Goal: Find specific page/section: Find specific page/section

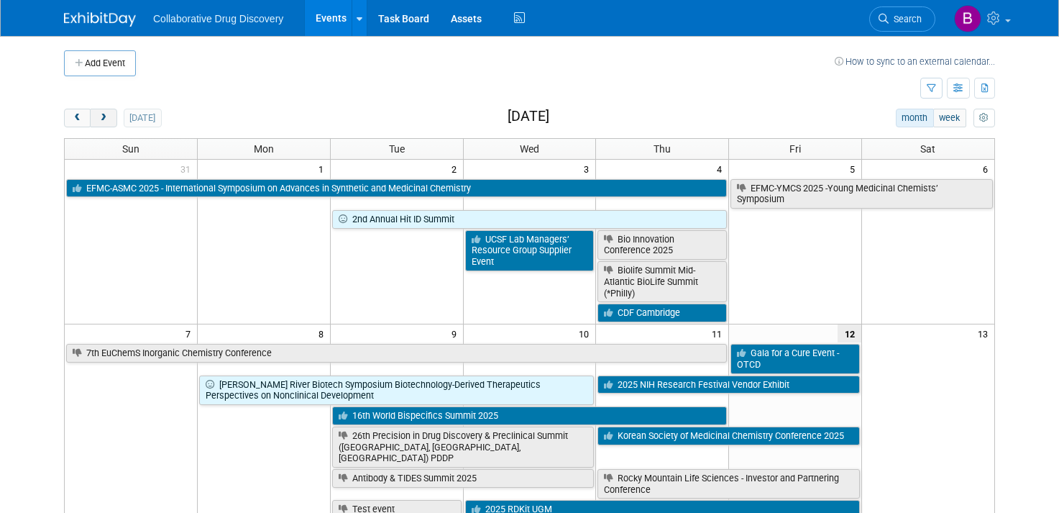
click at [99, 109] on button "next" at bounding box center [103, 118] width 27 height 19
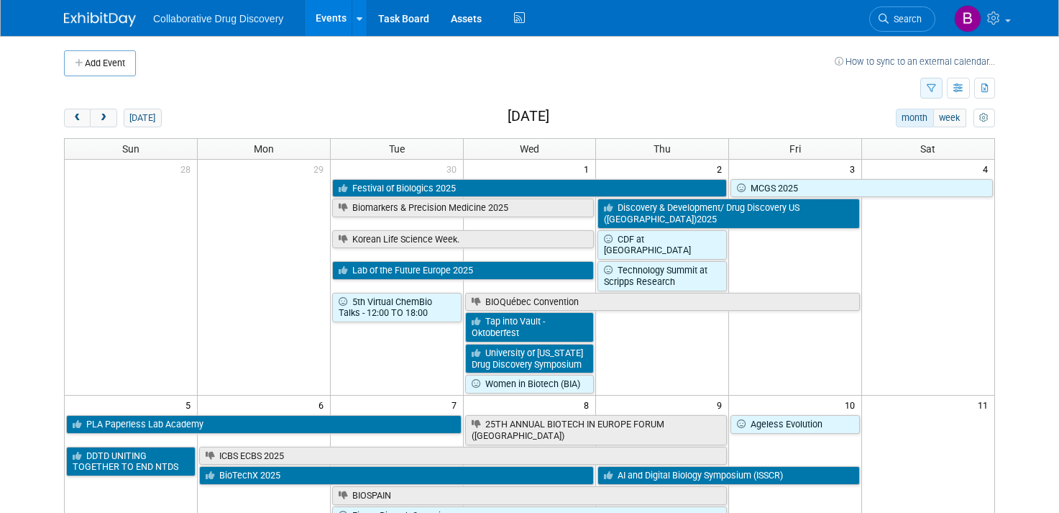
click at [936, 86] on icon "button" at bounding box center [931, 88] width 9 height 9
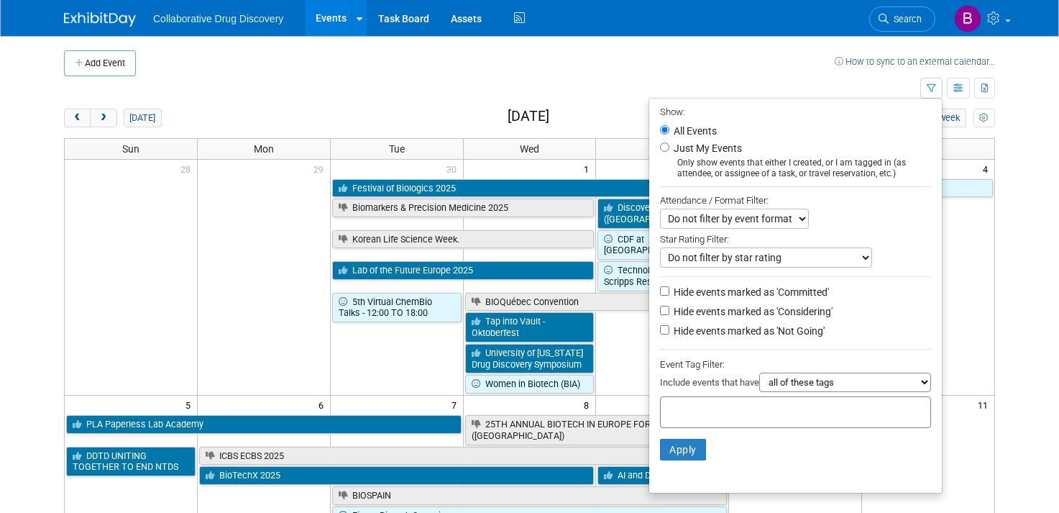
click at [722, 410] on input "text" at bounding box center [724, 410] width 115 height 14
type input "northwe"
click at [716, 439] on div "Northwest" at bounding box center [763, 444] width 200 height 19
type input "Northwest"
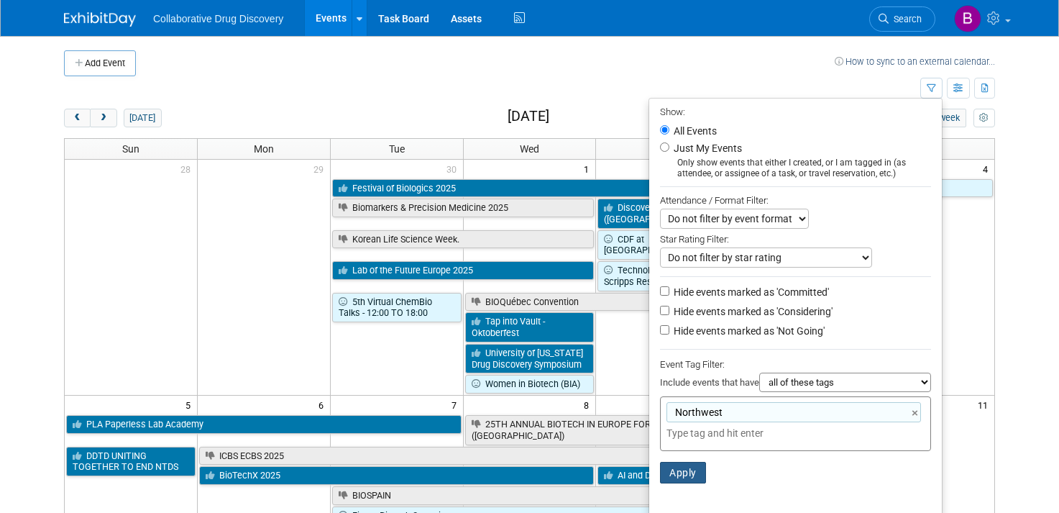
click at [679, 471] on button "Apply" at bounding box center [683, 473] width 46 height 22
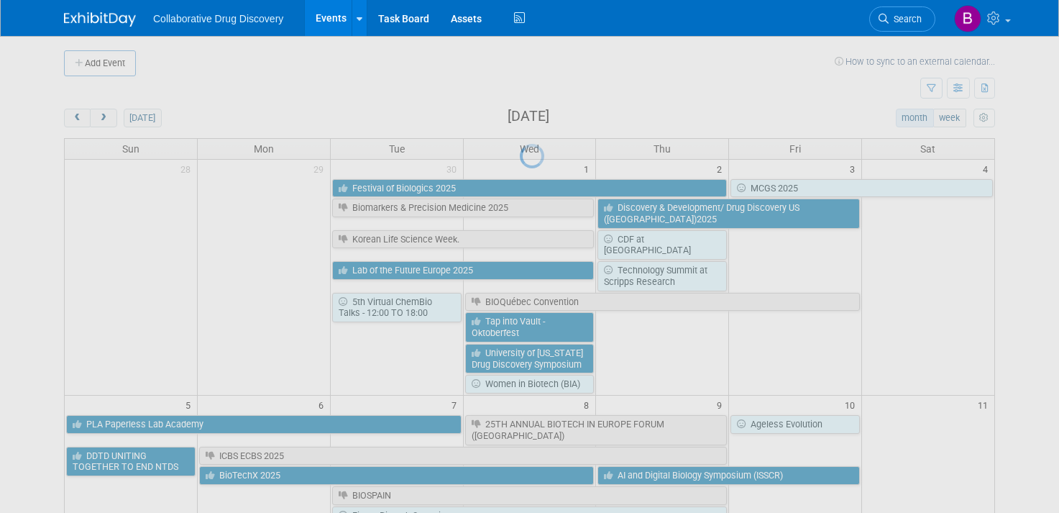
scroll to position [1, 0]
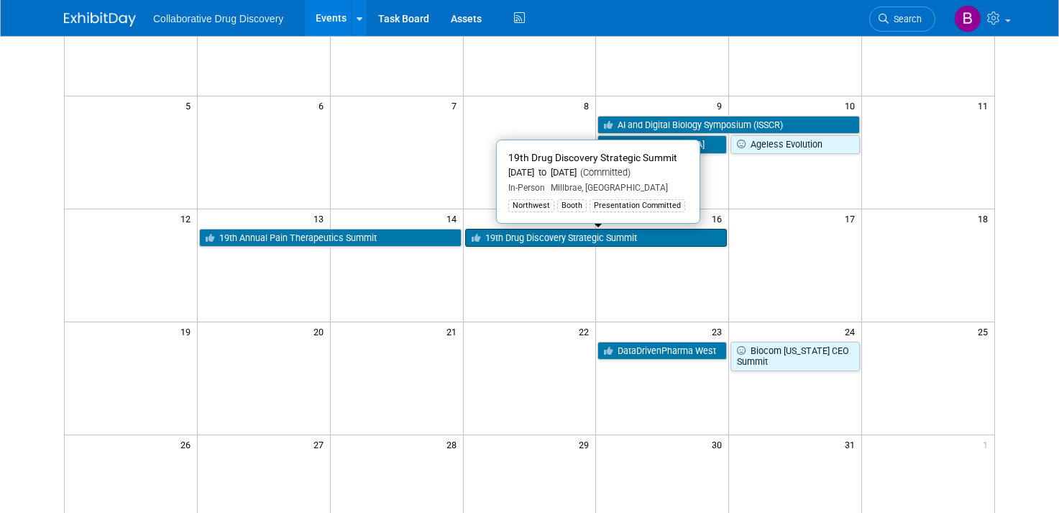
scroll to position [185, 0]
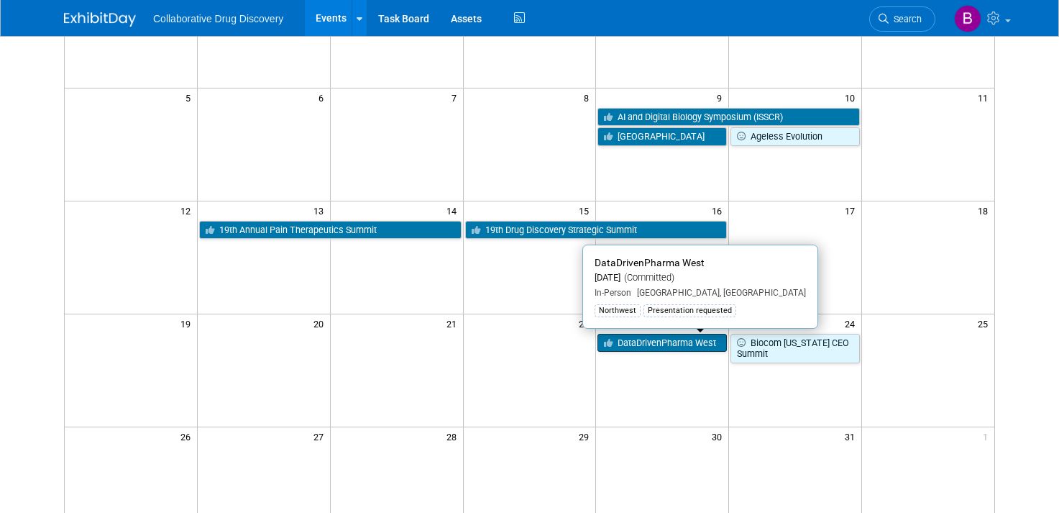
click at [689, 339] on link "DataDrivenPharma West" at bounding box center [662, 343] width 129 height 19
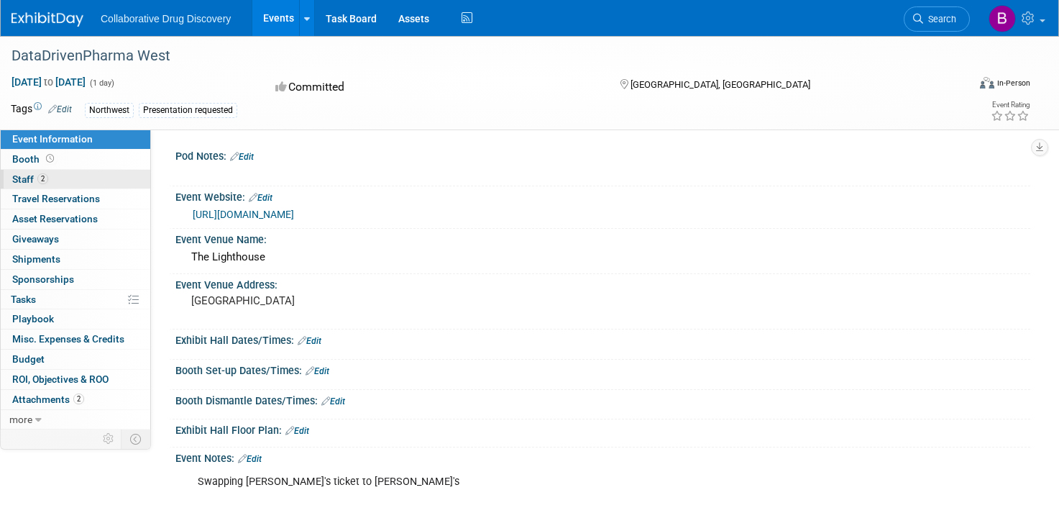
click at [93, 183] on link "2 Staff 2" at bounding box center [76, 179] width 150 height 19
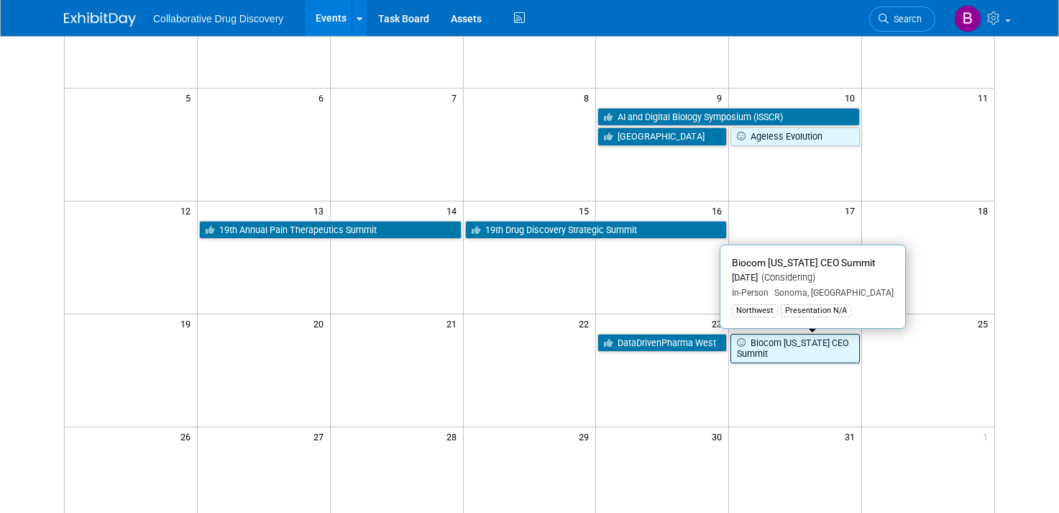
click at [784, 347] on link "Biocom [US_STATE] CEO Summit" at bounding box center [795, 348] width 129 height 29
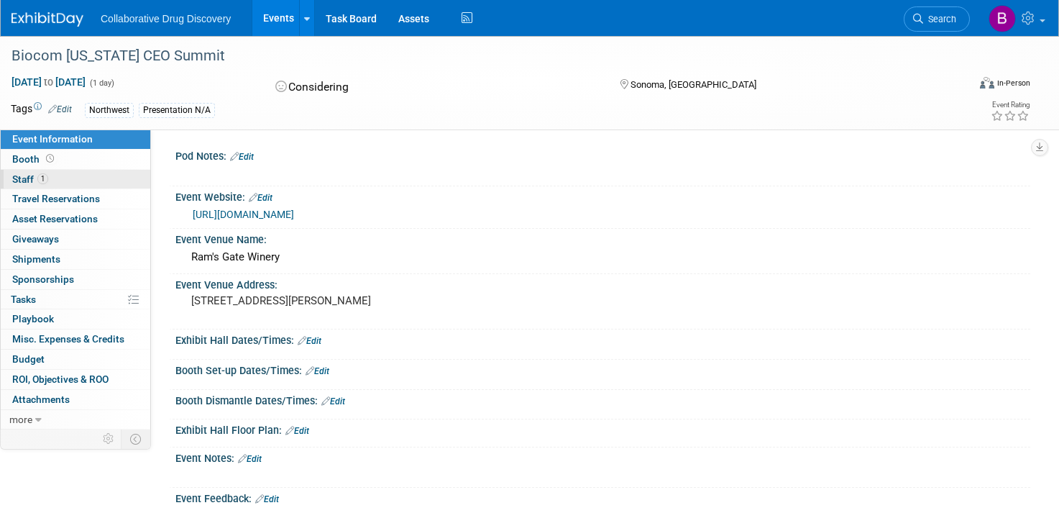
click at [81, 178] on link "1 Staff 1" at bounding box center [76, 179] width 150 height 19
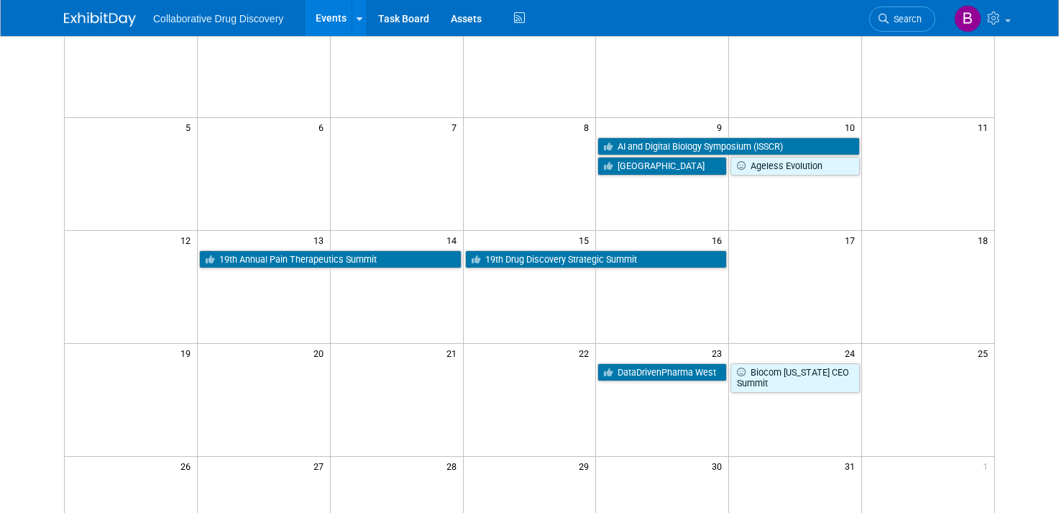
scroll to position [155, 0]
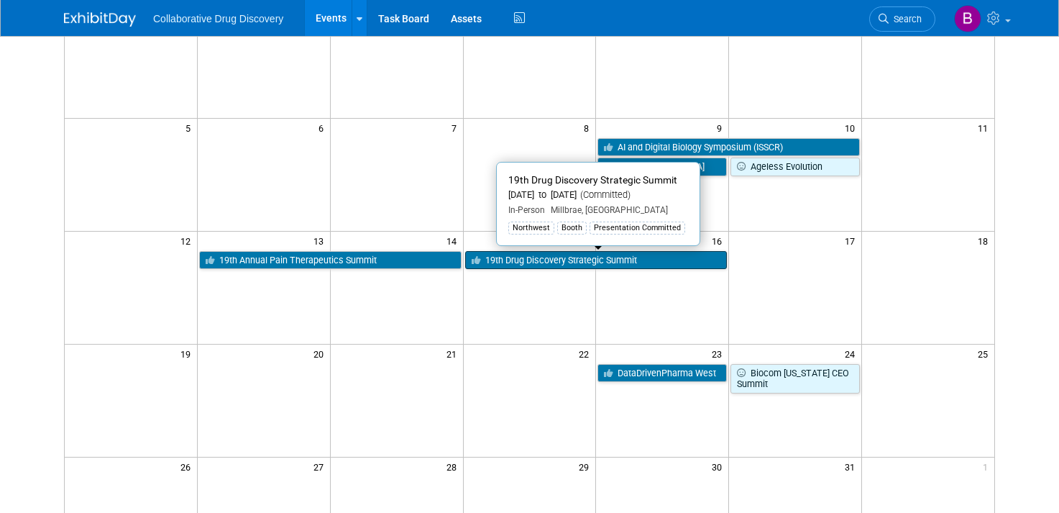
click at [483, 260] on icon at bounding box center [479, 260] width 14 height 9
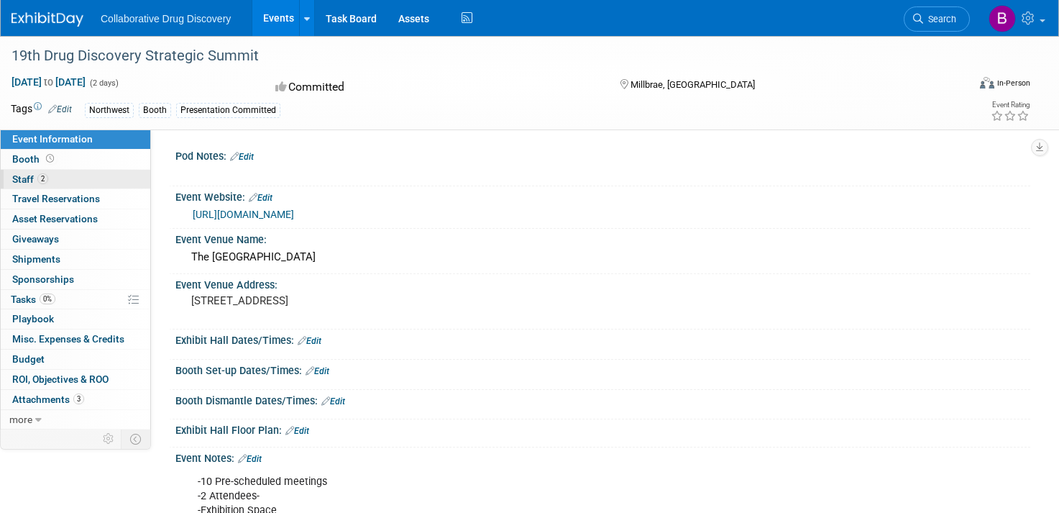
click at [63, 187] on link "2 Staff 2" at bounding box center [76, 179] width 150 height 19
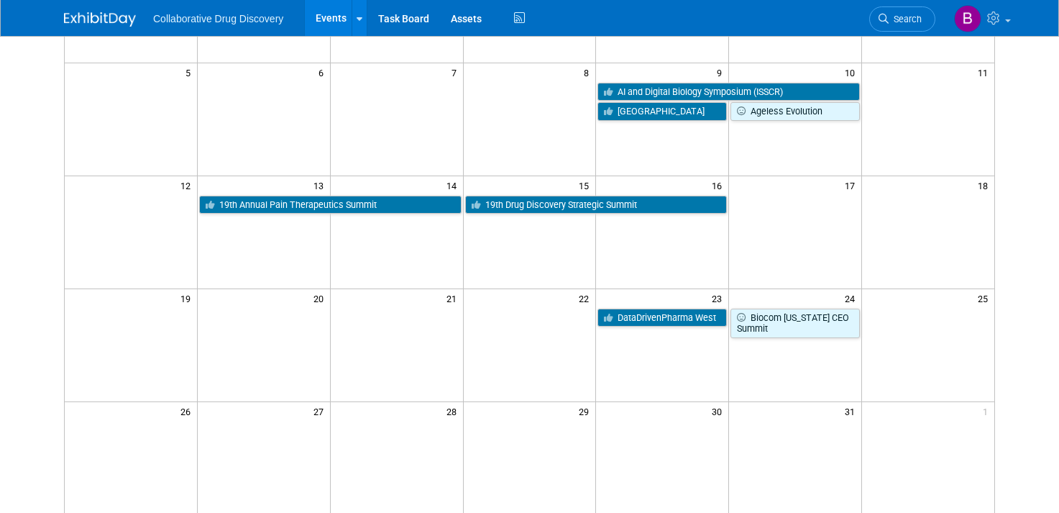
scroll to position [191, 0]
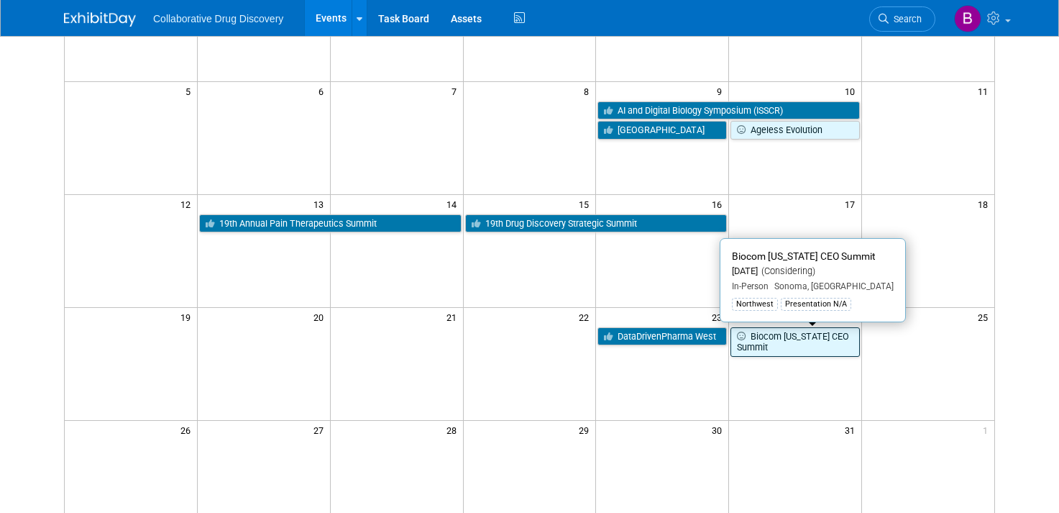
click at [768, 339] on link "Biocom [US_STATE] CEO Summit" at bounding box center [795, 341] width 129 height 29
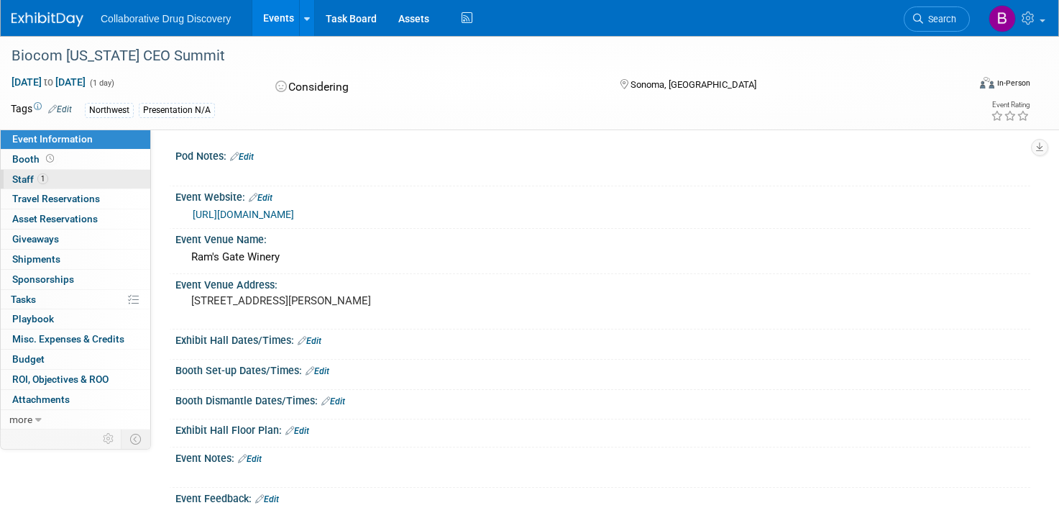
click at [94, 185] on link "1 Staff 1" at bounding box center [76, 179] width 150 height 19
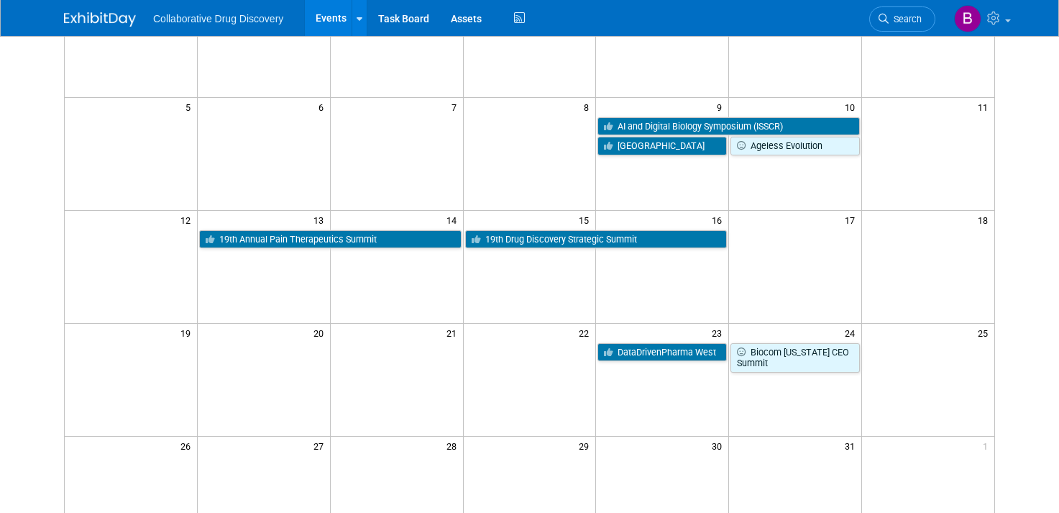
scroll to position [168, 0]
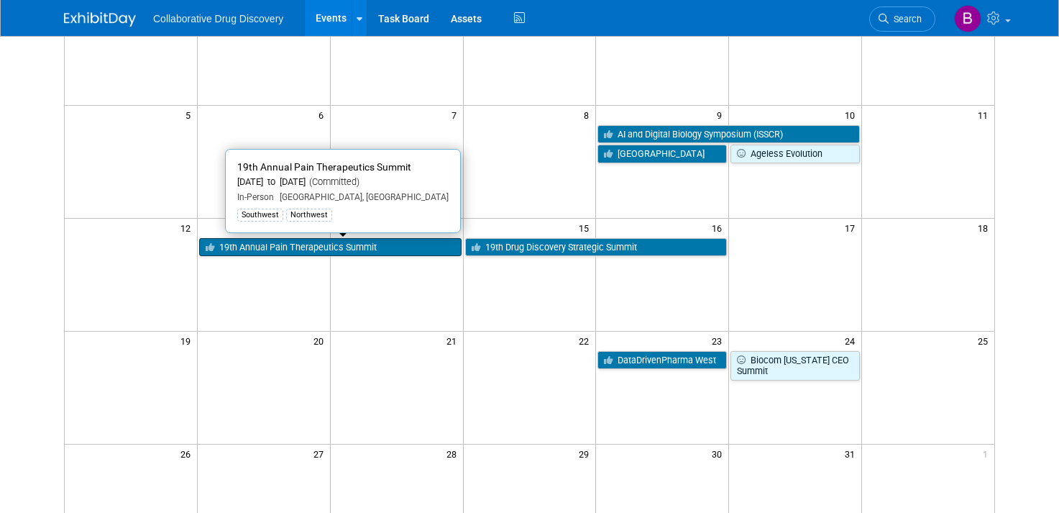
click at [331, 250] on link "19th Annual Pain Therapeutics Summit" at bounding box center [330, 247] width 262 height 19
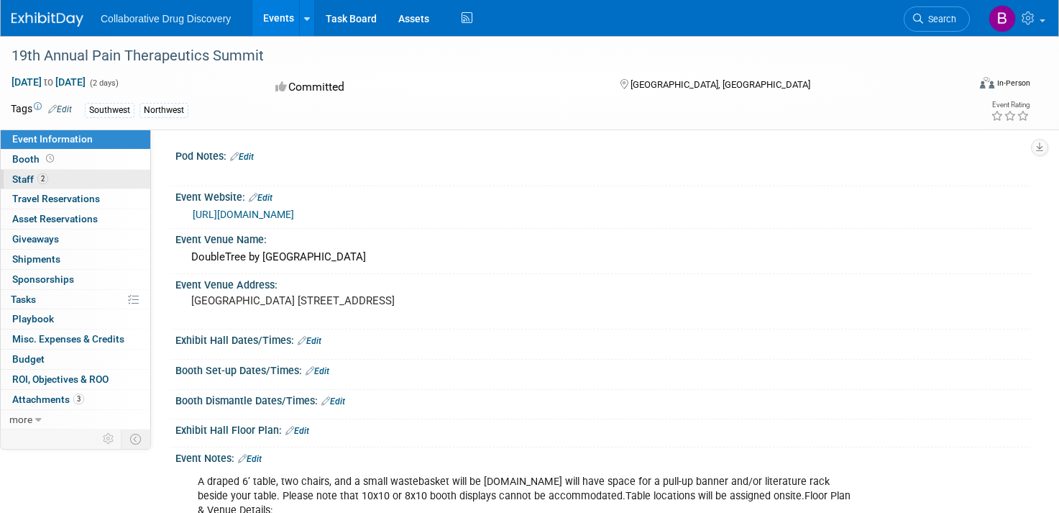
click at [83, 178] on link "2 Staff 2" at bounding box center [76, 179] width 150 height 19
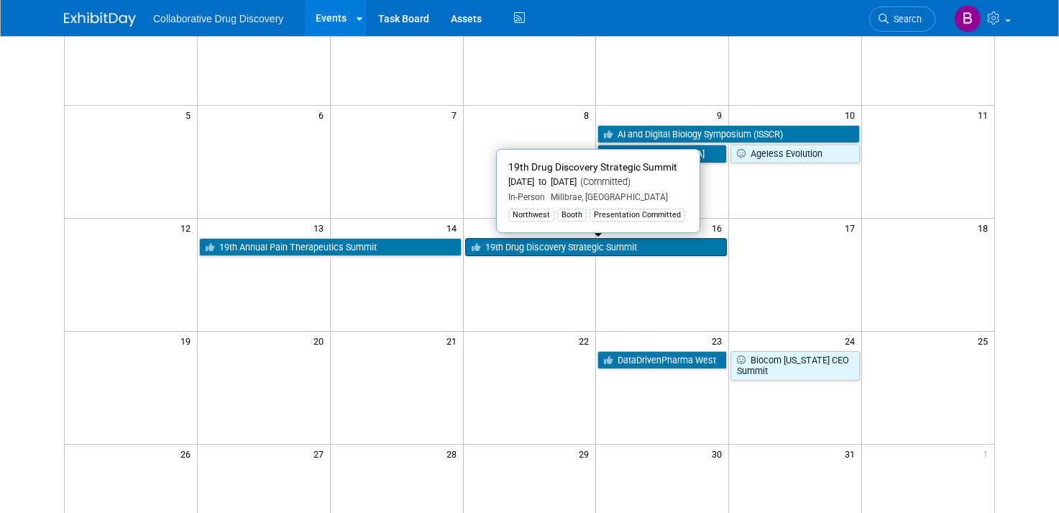
click at [526, 242] on link "19th Drug Discovery Strategic Summit" at bounding box center [596, 247] width 262 height 19
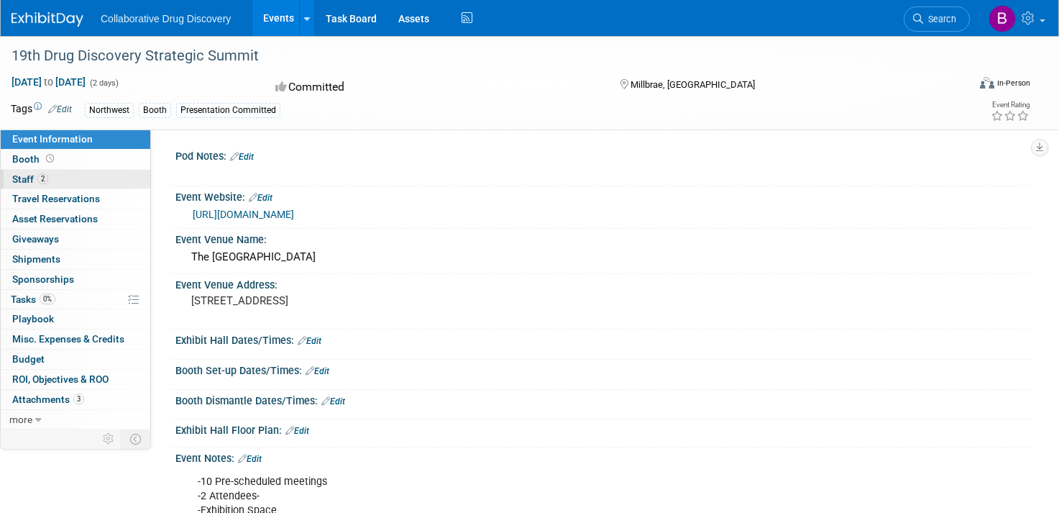
click at [82, 178] on link "2 Staff 2" at bounding box center [76, 179] width 150 height 19
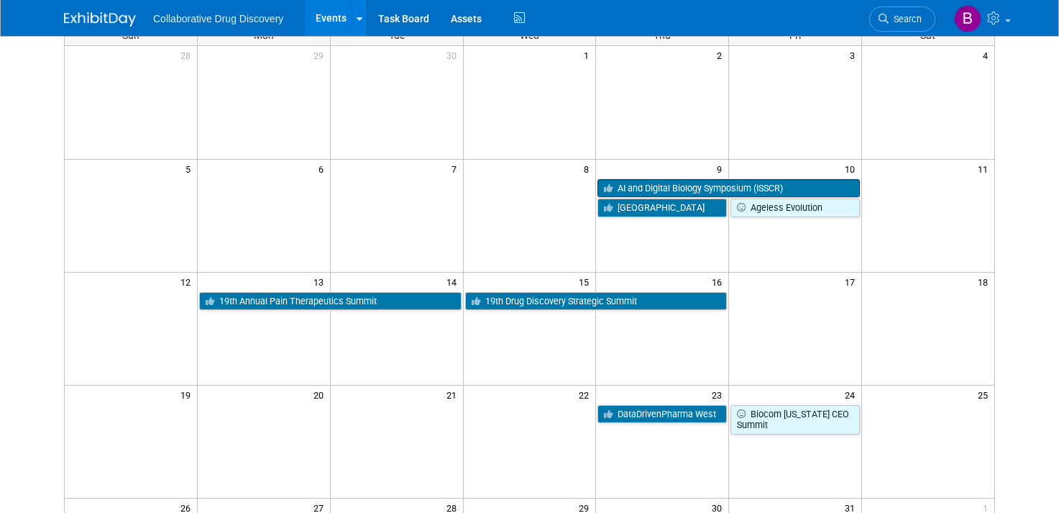
scroll to position [116, 0]
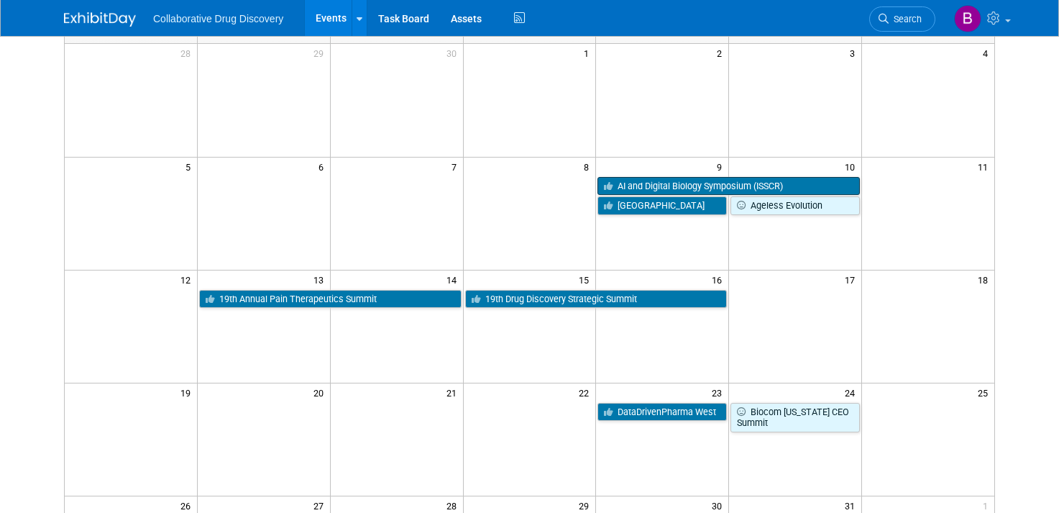
click at [681, 182] on link "AI and Digital Biology Symposium (ISSCR)" at bounding box center [729, 186] width 262 height 19
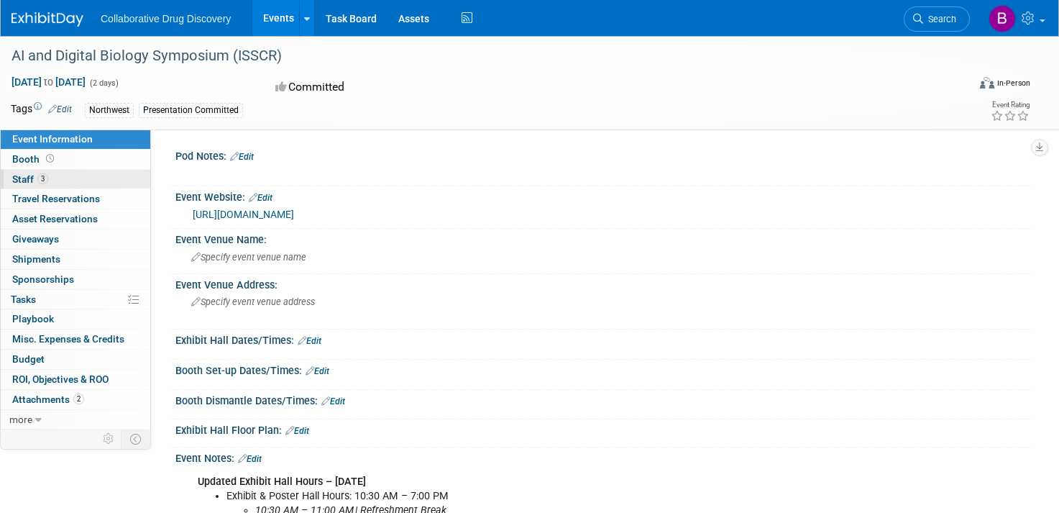
click at [83, 179] on link "3 Staff 3" at bounding box center [76, 179] width 150 height 19
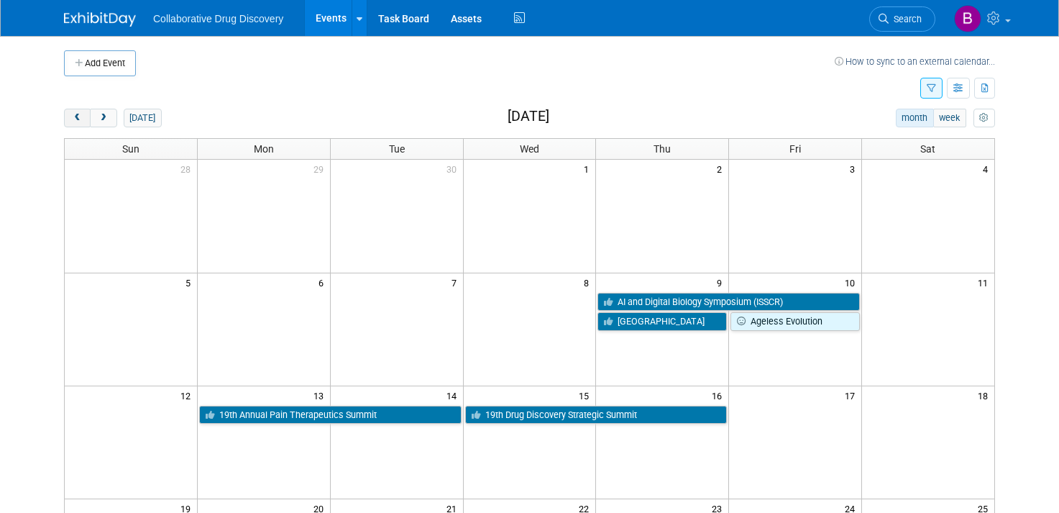
click at [72, 114] on span "prev" at bounding box center [77, 118] width 11 height 9
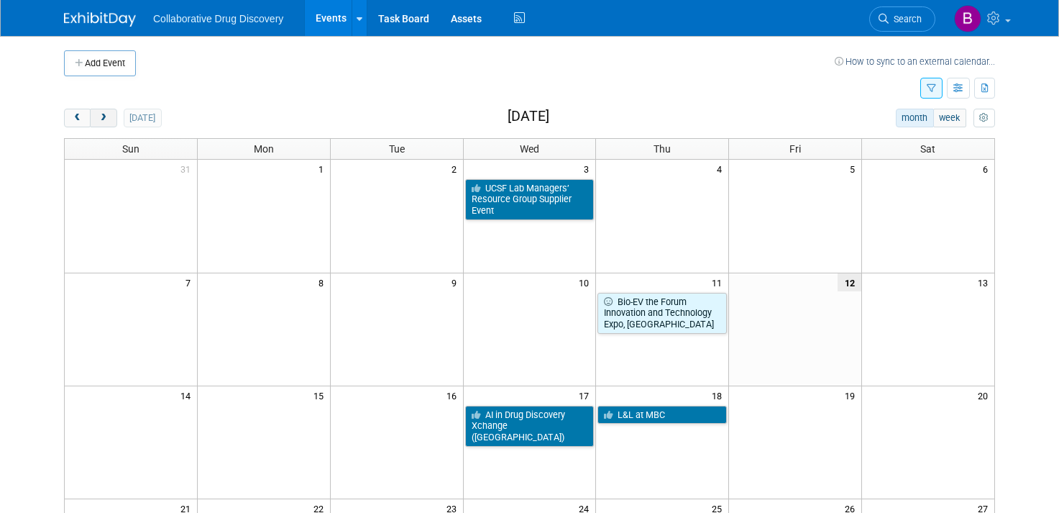
click at [99, 115] on span "next" at bounding box center [103, 118] width 11 height 9
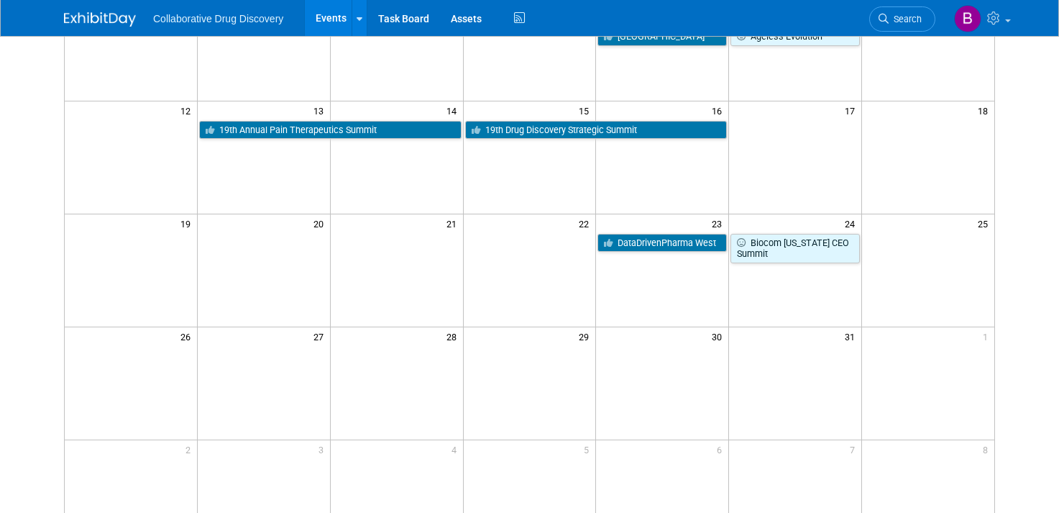
scroll to position [288, 0]
